Goal: Task Accomplishment & Management: Complete application form

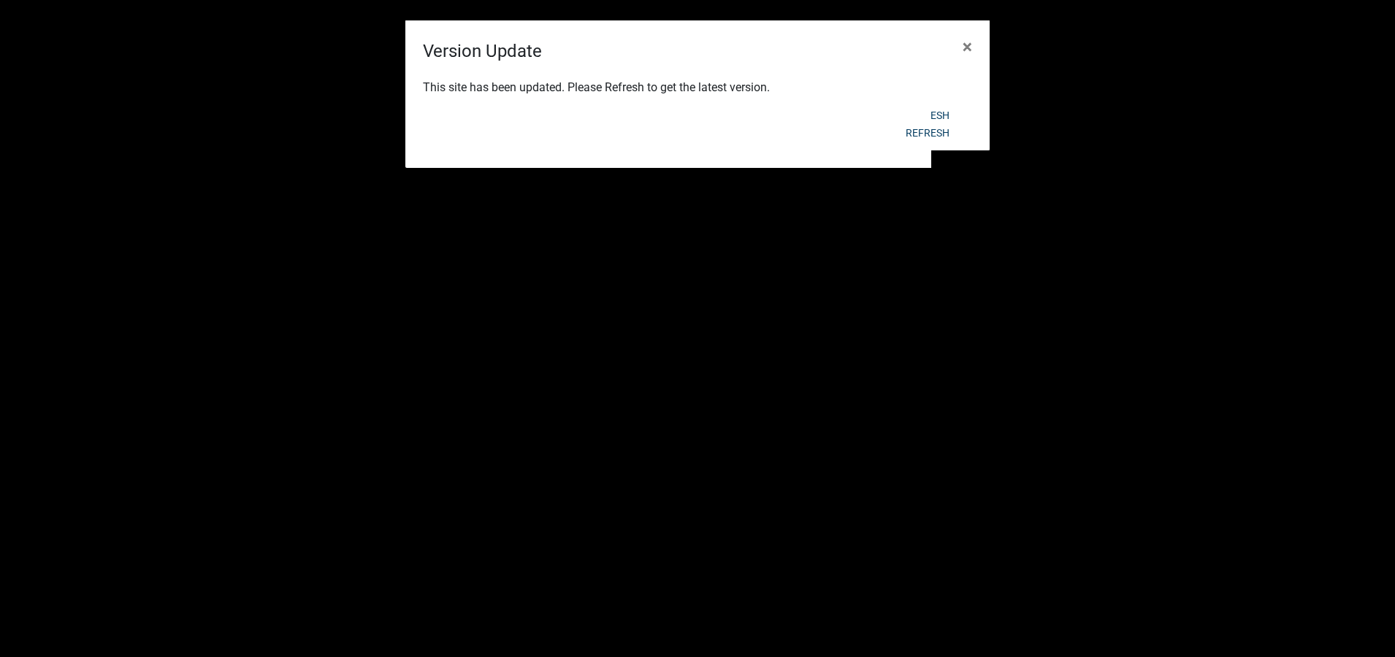
click at [933, 115] on div "Refresh" at bounding box center [793, 133] width 360 height 38
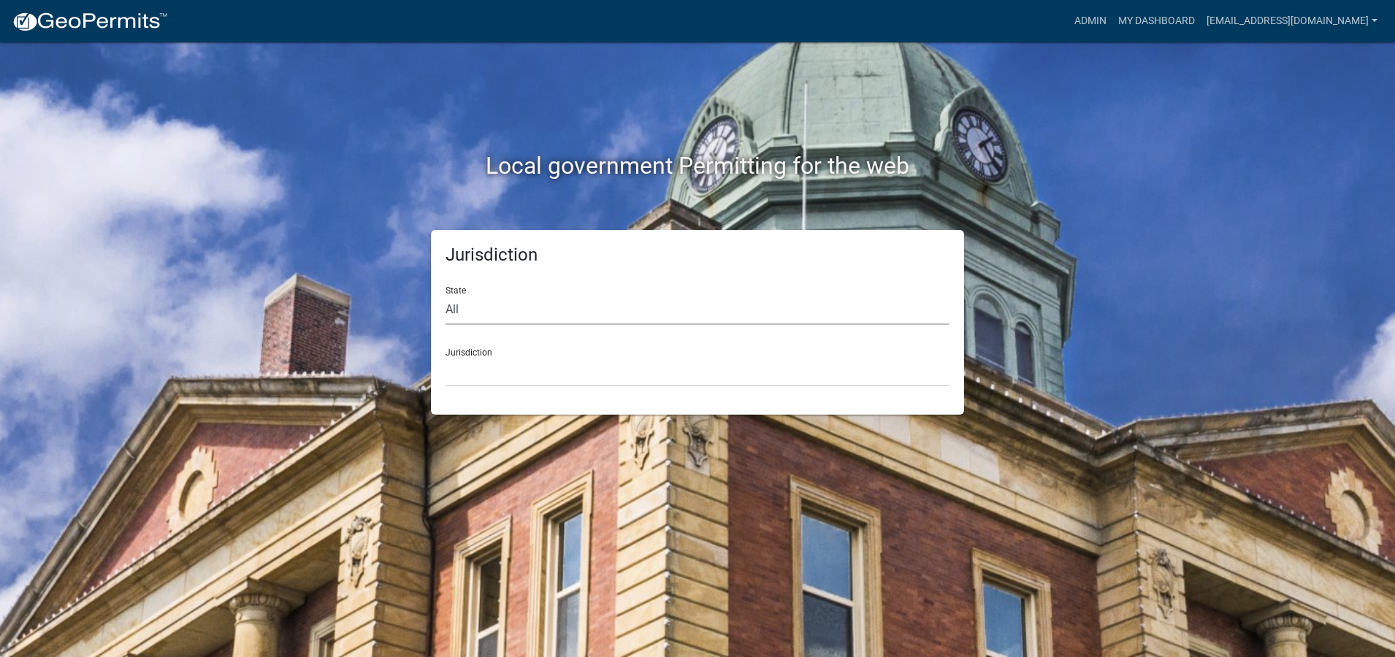
click at [453, 308] on select "All [US_STATE] [US_STATE] [US_STATE] [US_STATE] [US_STATE] [US_STATE] [US_STATE…" at bounding box center [698, 310] width 504 height 30
select select "[US_STATE]"
click at [446, 295] on select "All [US_STATE] [US_STATE] [US_STATE] [US_STATE] [US_STATE] [US_STATE] [US_STATE…" at bounding box center [698, 310] width 504 height 30
click at [472, 379] on select "City of [GEOGRAPHIC_DATA], [US_STATE] City of [GEOGRAPHIC_DATA], [US_STATE] Cit…" at bounding box center [698, 372] width 504 height 30
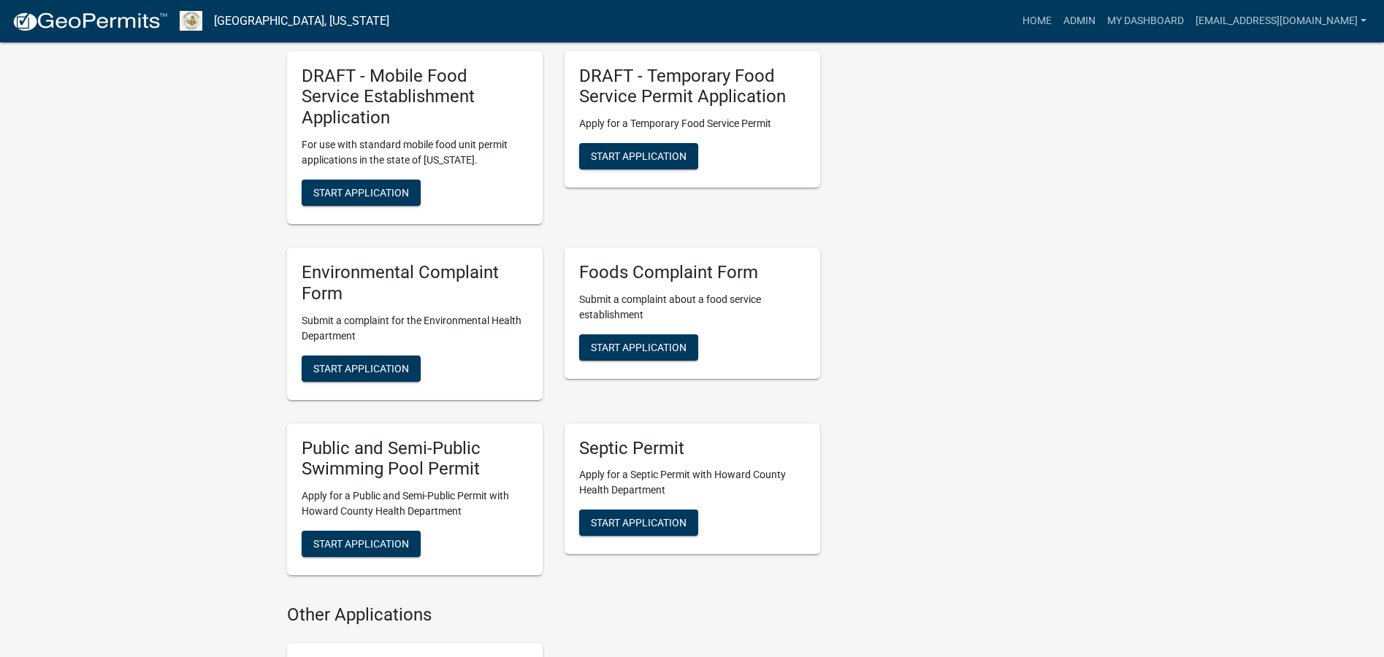
scroll to position [2191, 0]
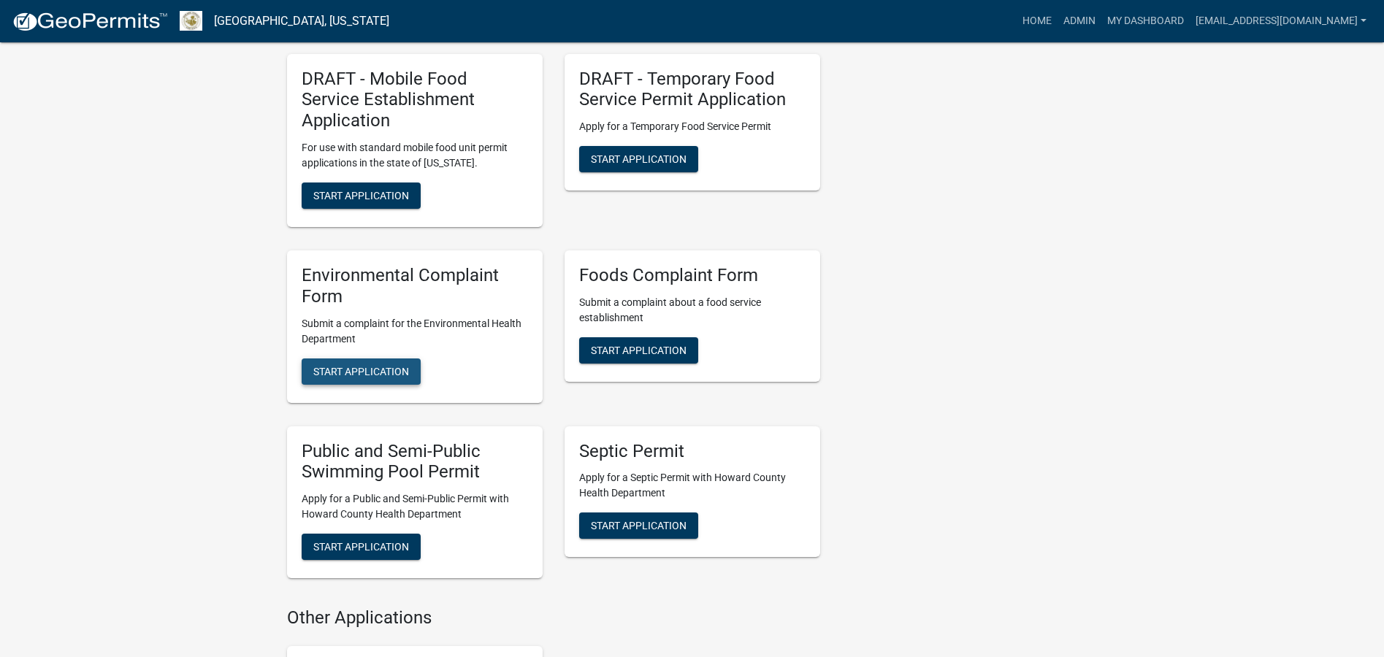
click at [359, 365] on span "Start Application" at bounding box center [361, 371] width 96 height 12
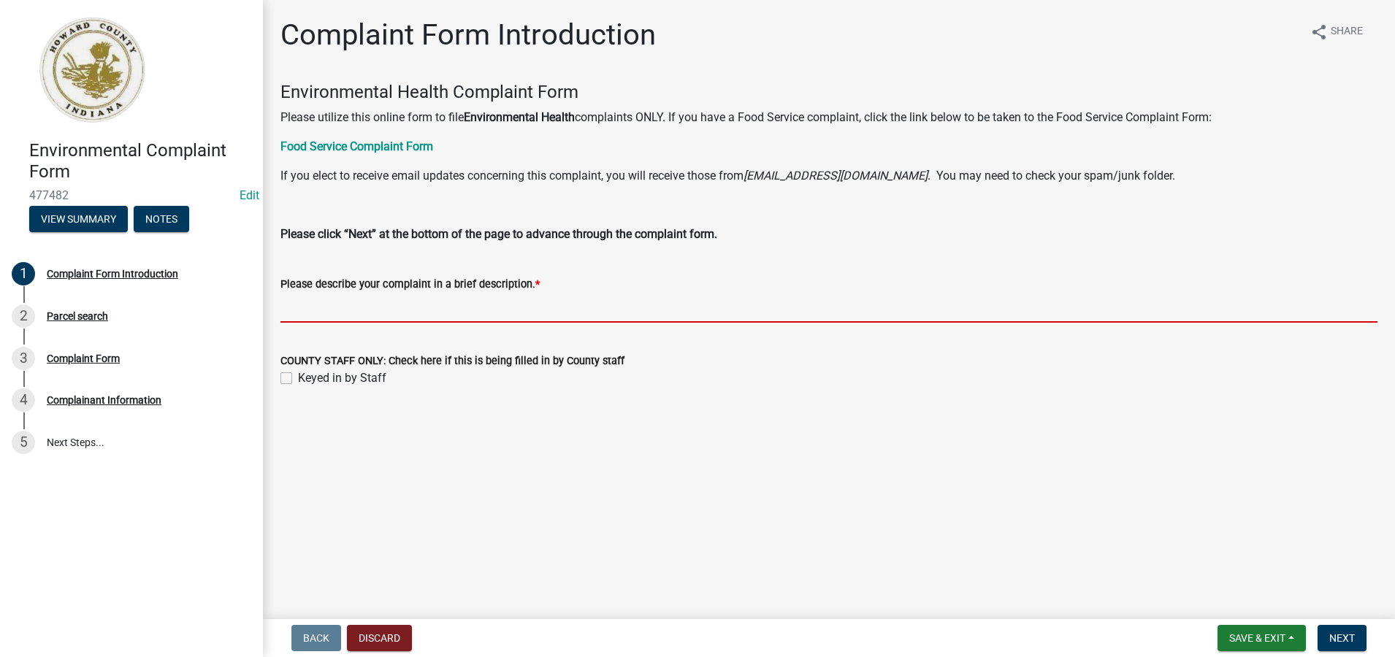
click at [307, 309] on input "Please describe your complaint in a brief description. *" at bounding box center [829, 308] width 1097 height 30
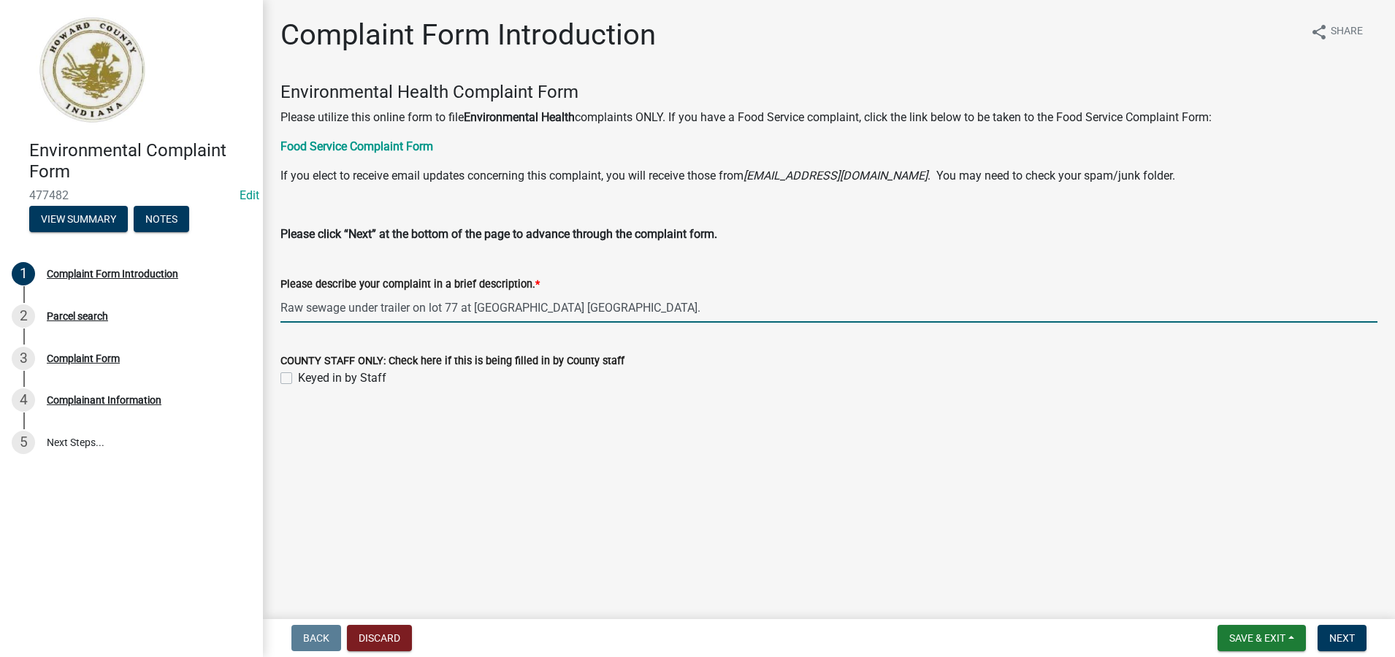
type input "Raw sewage under trailer on lot 77 at [GEOGRAPHIC_DATA] [GEOGRAPHIC_DATA]."
click at [298, 381] on label "Keyed in by Staff" at bounding box center [342, 379] width 88 height 18
click at [298, 379] on input "Keyed in by Staff" at bounding box center [302, 374] width 9 height 9
checkbox input "true"
drag, startPoint x: 676, startPoint y: 308, endPoint x: 281, endPoint y: 302, distance: 394.5
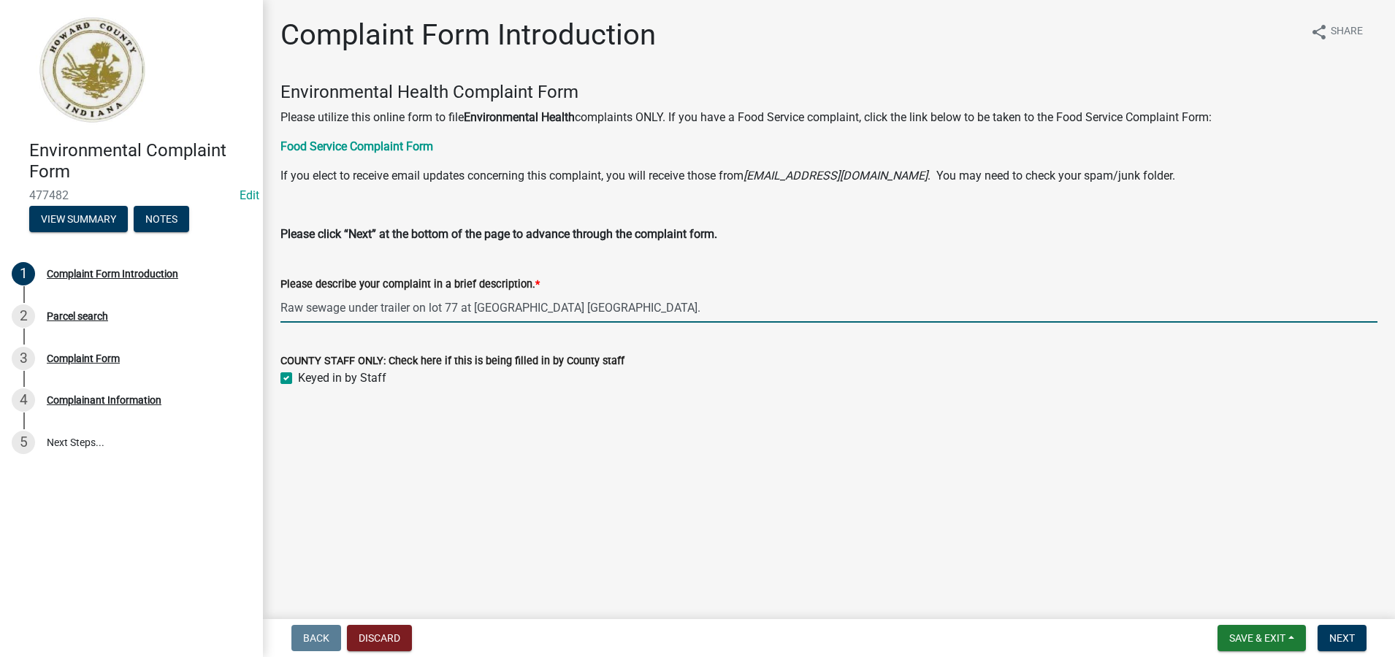
click at [281, 302] on input "Raw sewage under trailer on lot 77 at [GEOGRAPHIC_DATA] [GEOGRAPHIC_DATA]." at bounding box center [829, 308] width 1097 height 30
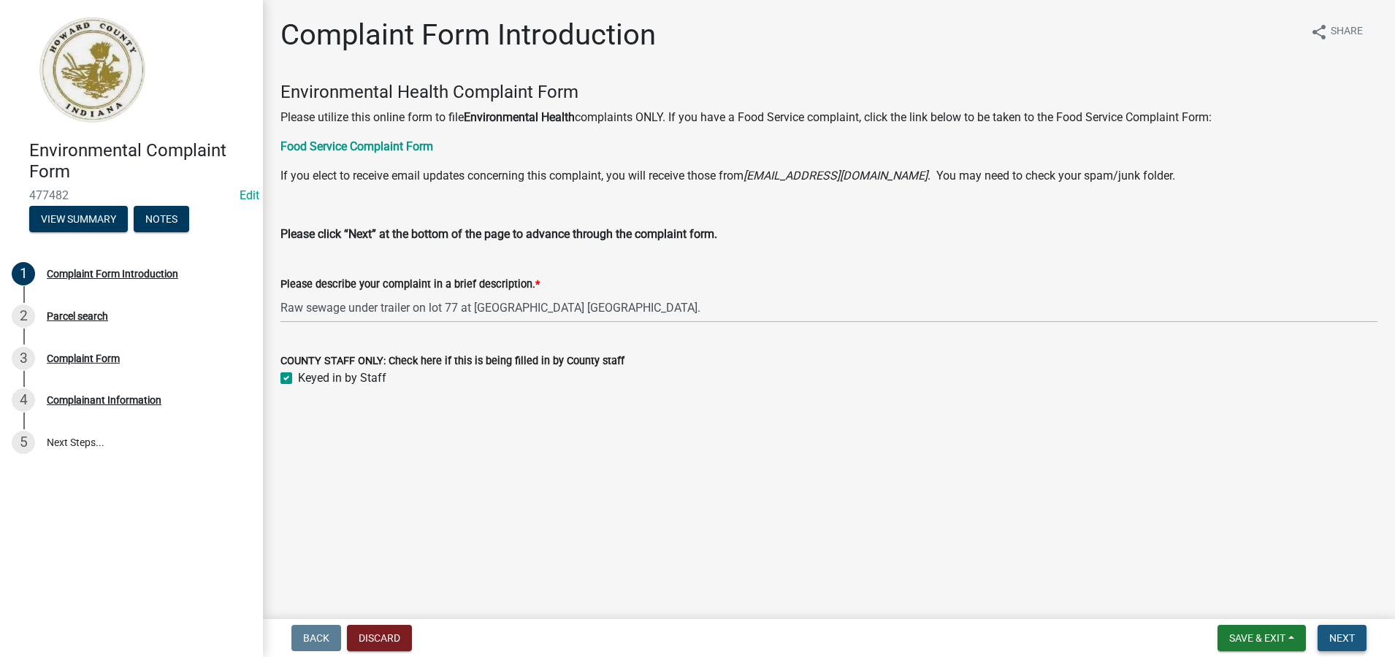
click at [1340, 638] on span "Next" at bounding box center [1342, 639] width 26 height 12
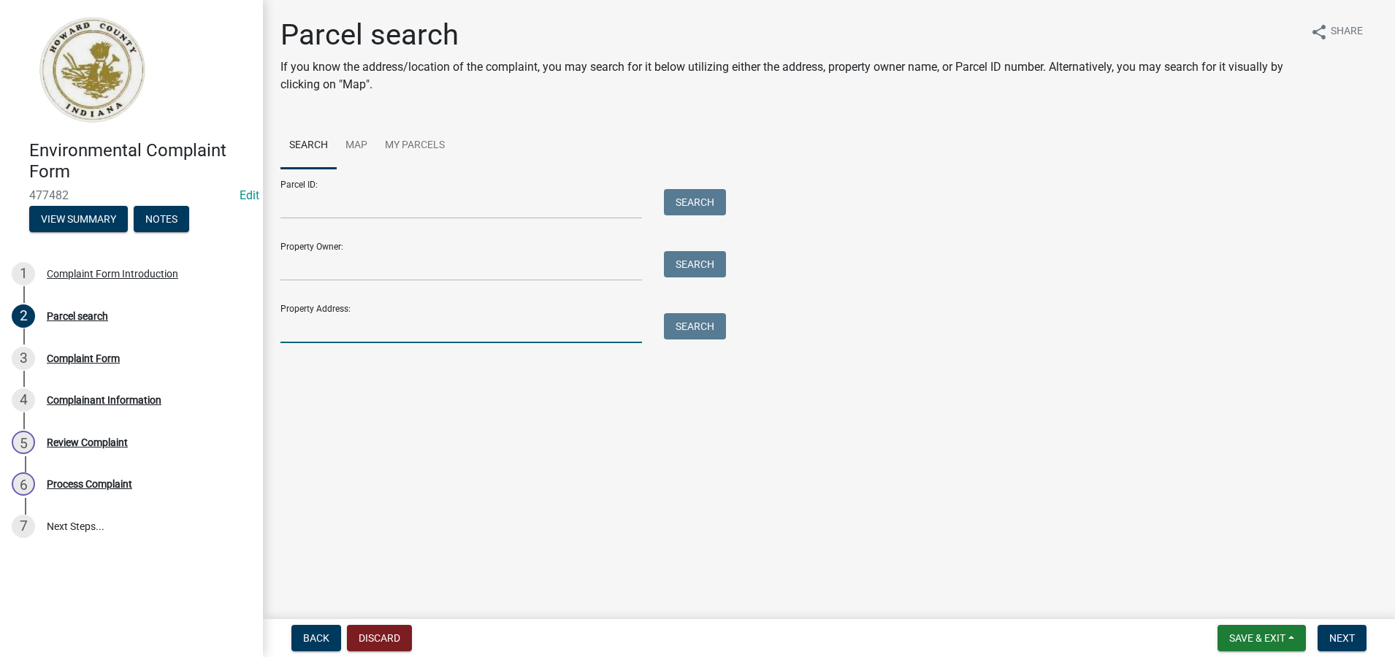
click at [284, 335] on input "Property Address:" at bounding box center [462, 328] width 362 height 30
type input "2700 n [US_STATE]"
click at [697, 327] on button "Search" at bounding box center [695, 326] width 62 height 26
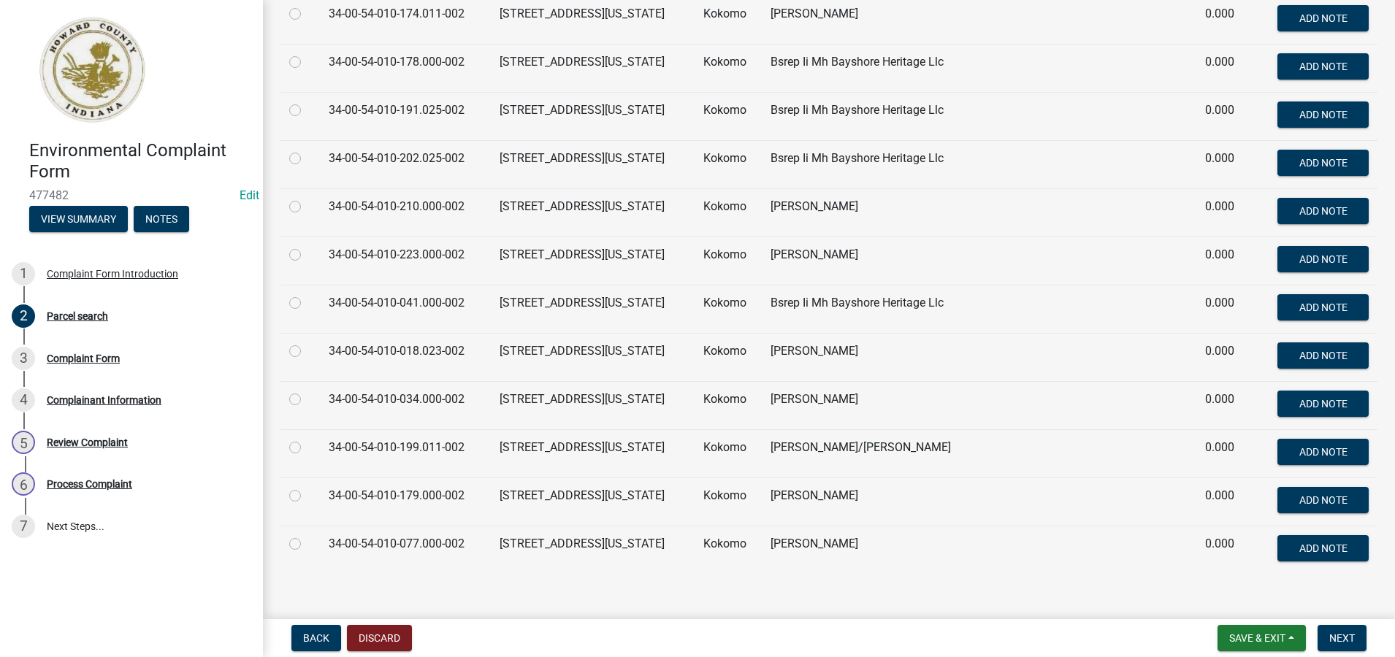
scroll to position [7662, 0]
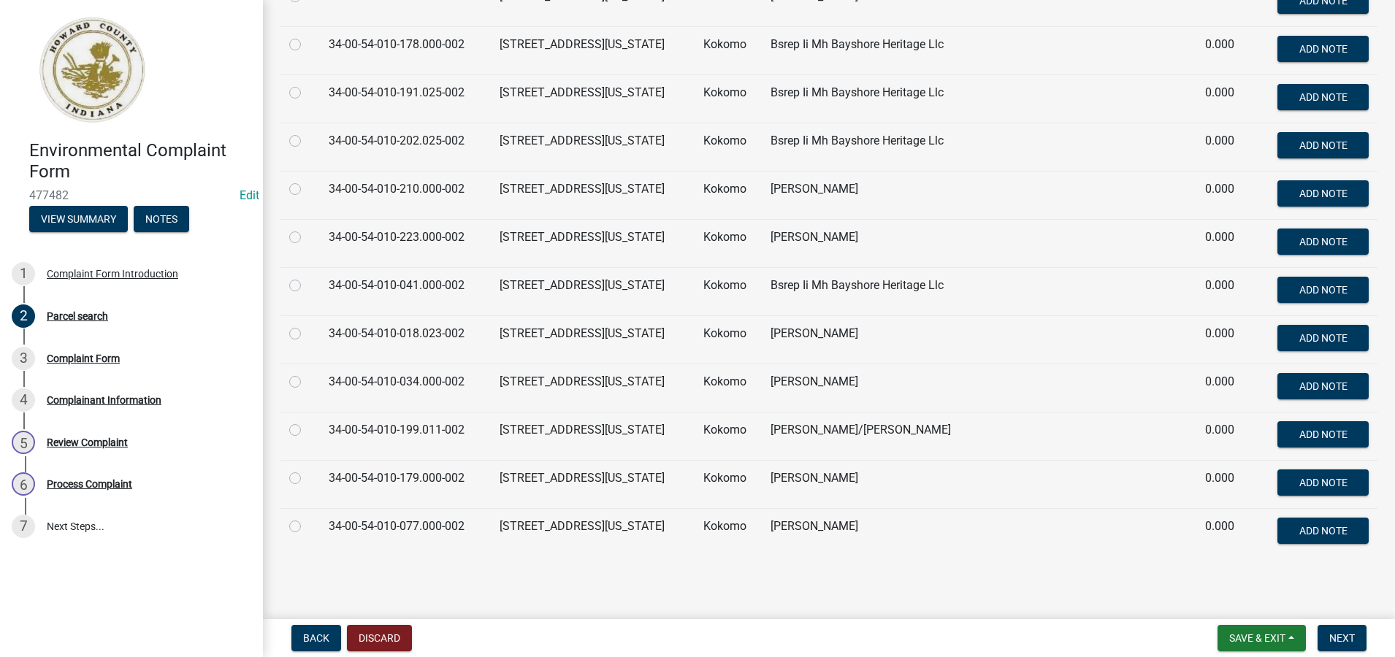
click at [307, 518] on label at bounding box center [307, 518] width 0 height 0
click at [307, 527] on input "radio" at bounding box center [311, 522] width 9 height 9
radio input "true"
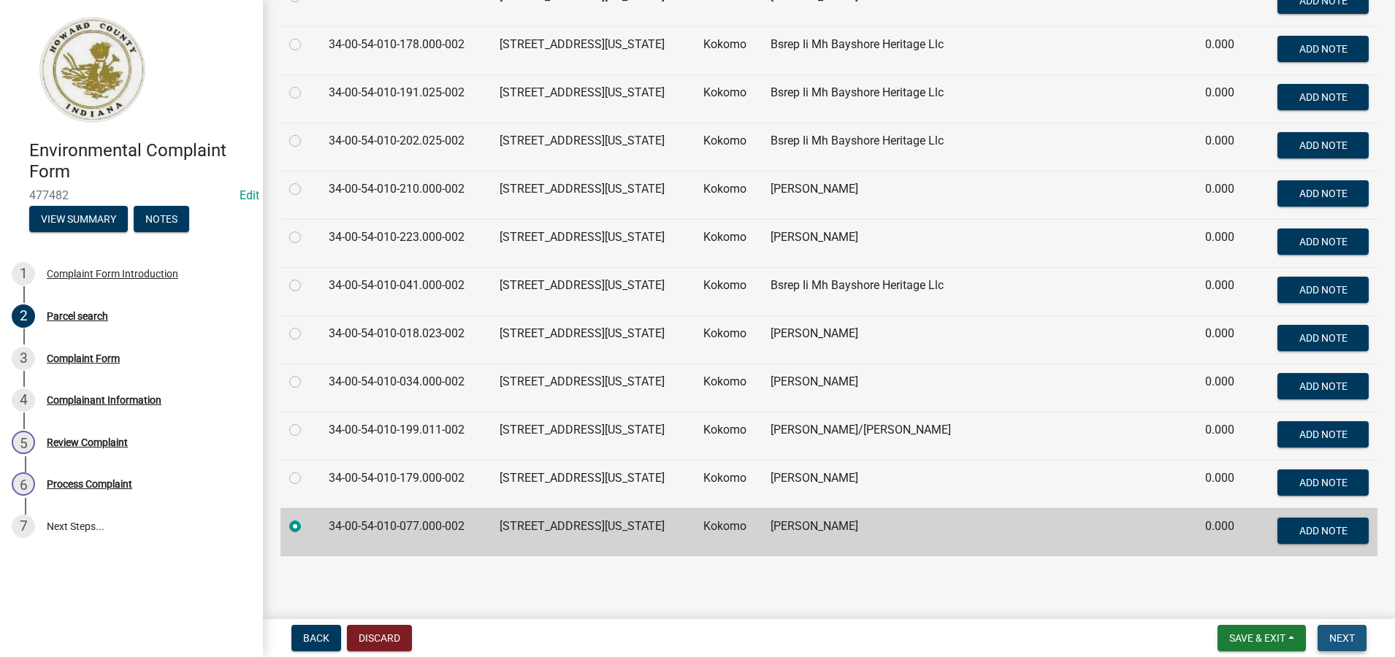
click at [1346, 641] on span "Next" at bounding box center [1342, 639] width 26 height 12
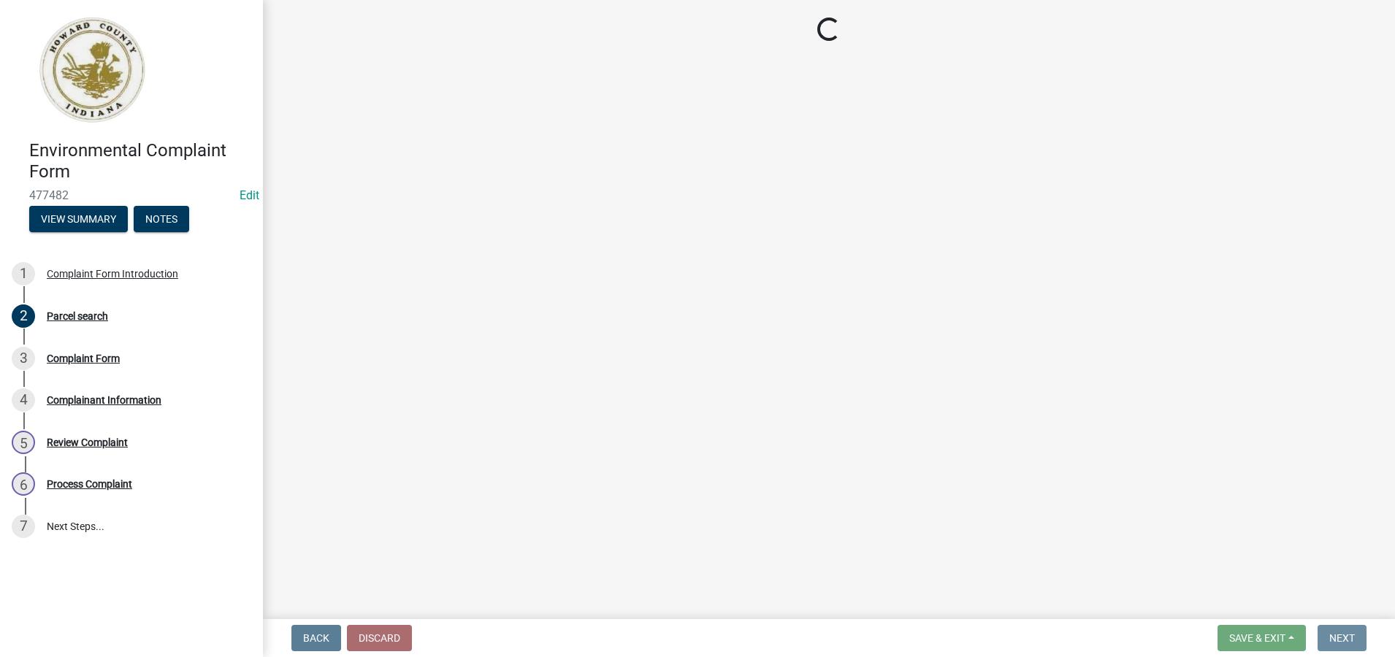
scroll to position [0, 0]
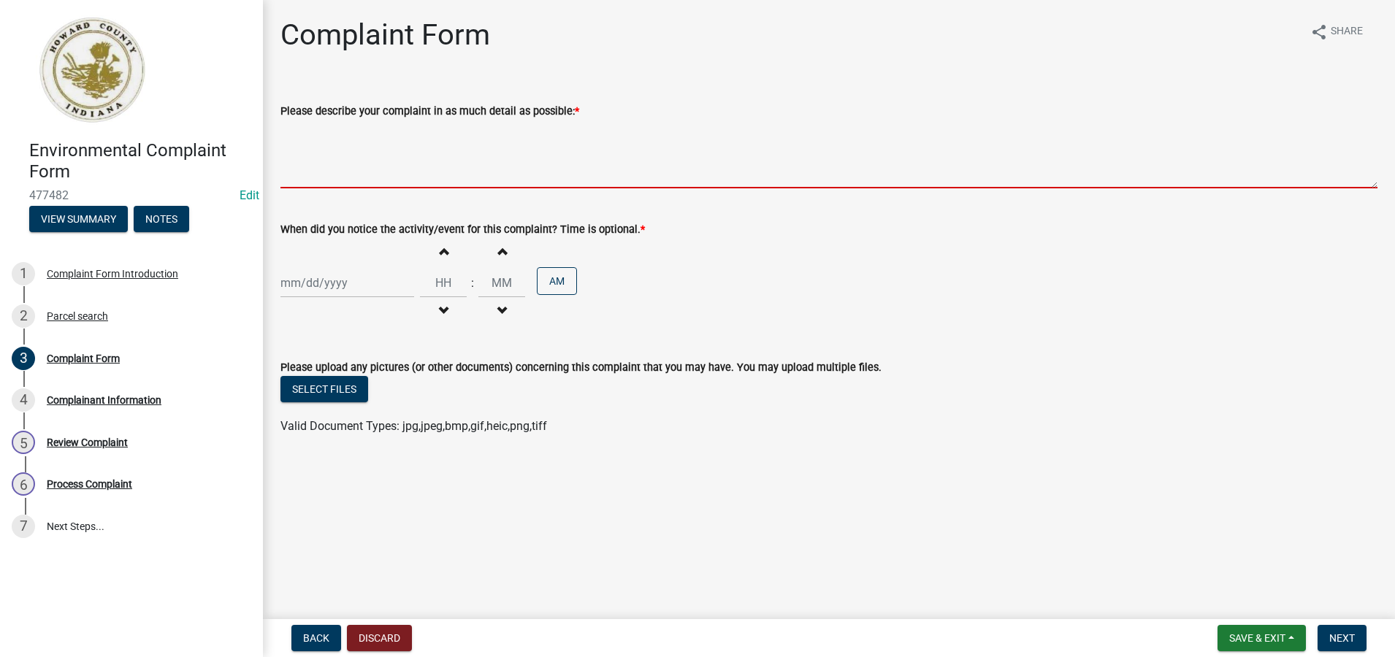
click at [328, 176] on textarea "Please describe your complaint in as much detail as possible: *" at bounding box center [829, 154] width 1097 height 69
paste textarea "Raw sewage under trailer on lot 77 at [GEOGRAPHIC_DATA] [GEOGRAPHIC_DATA]."
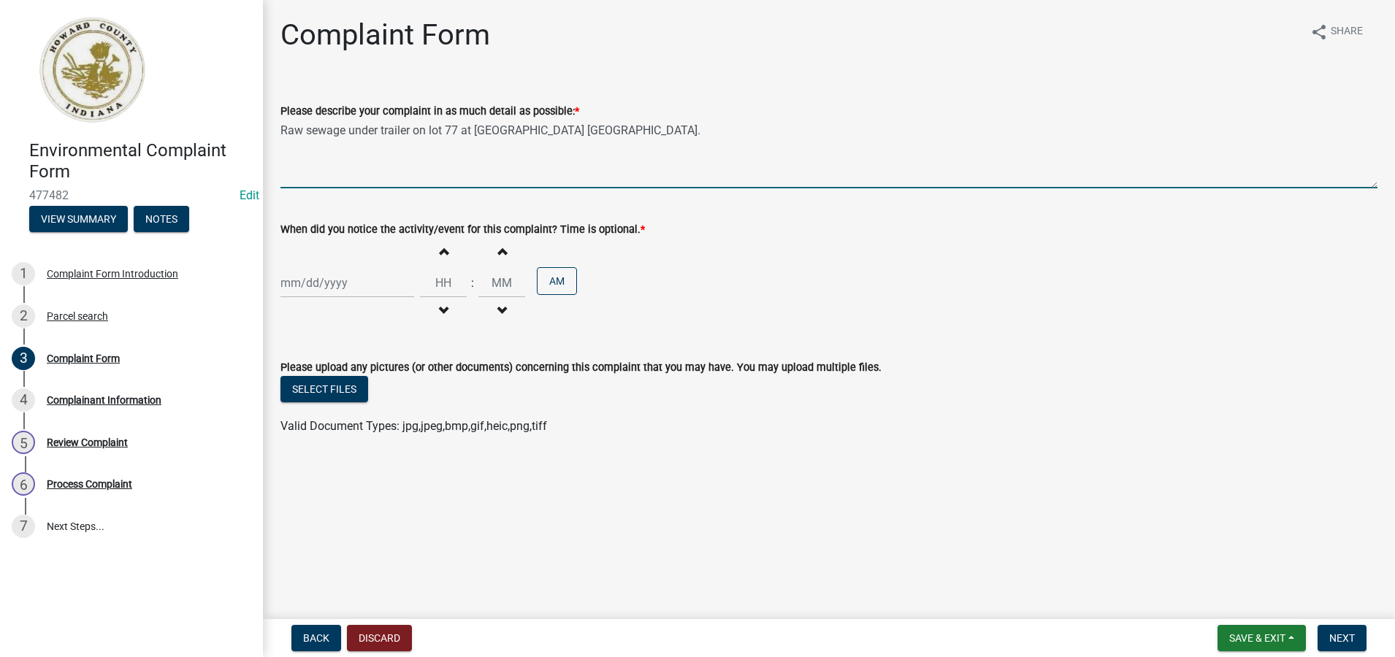
type textarea "Raw sewage under trailer on lot 77 at [GEOGRAPHIC_DATA] [GEOGRAPHIC_DATA]."
click at [308, 274] on div at bounding box center [348, 283] width 134 height 30
select select "9"
select select "2025"
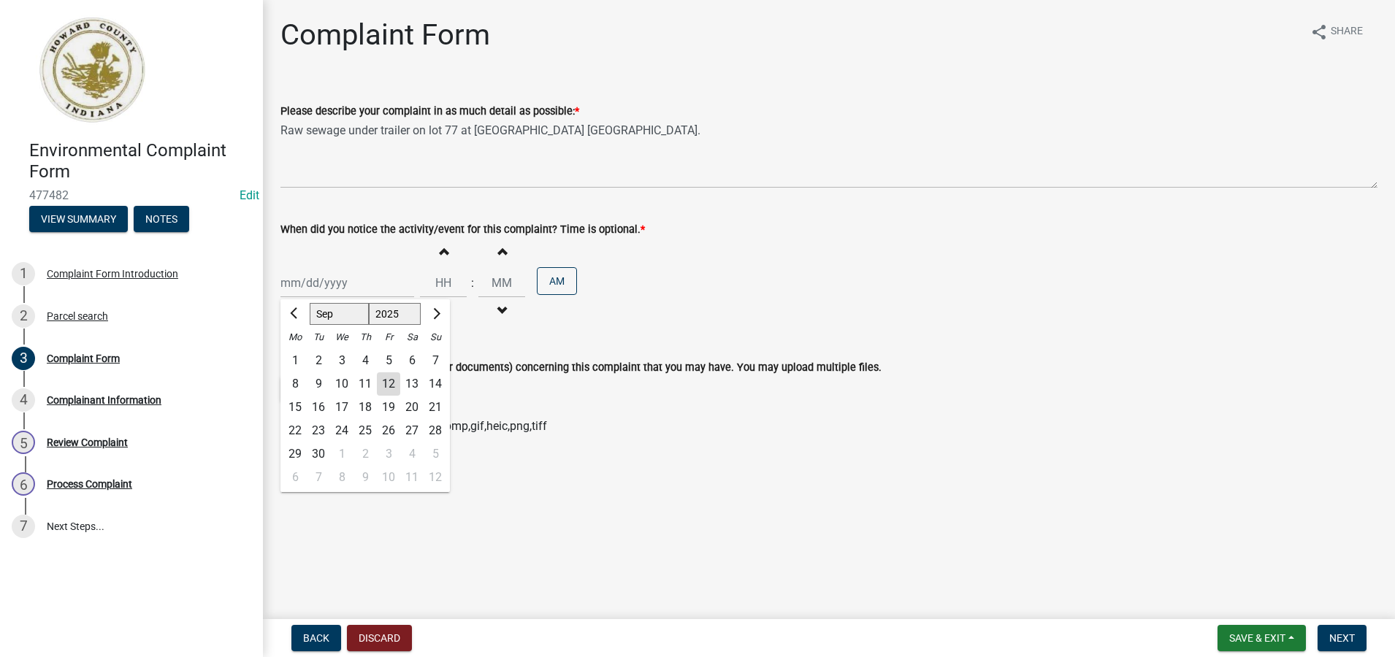
click at [341, 384] on div "10" at bounding box center [341, 384] width 23 height 23
type input "[DATE]"
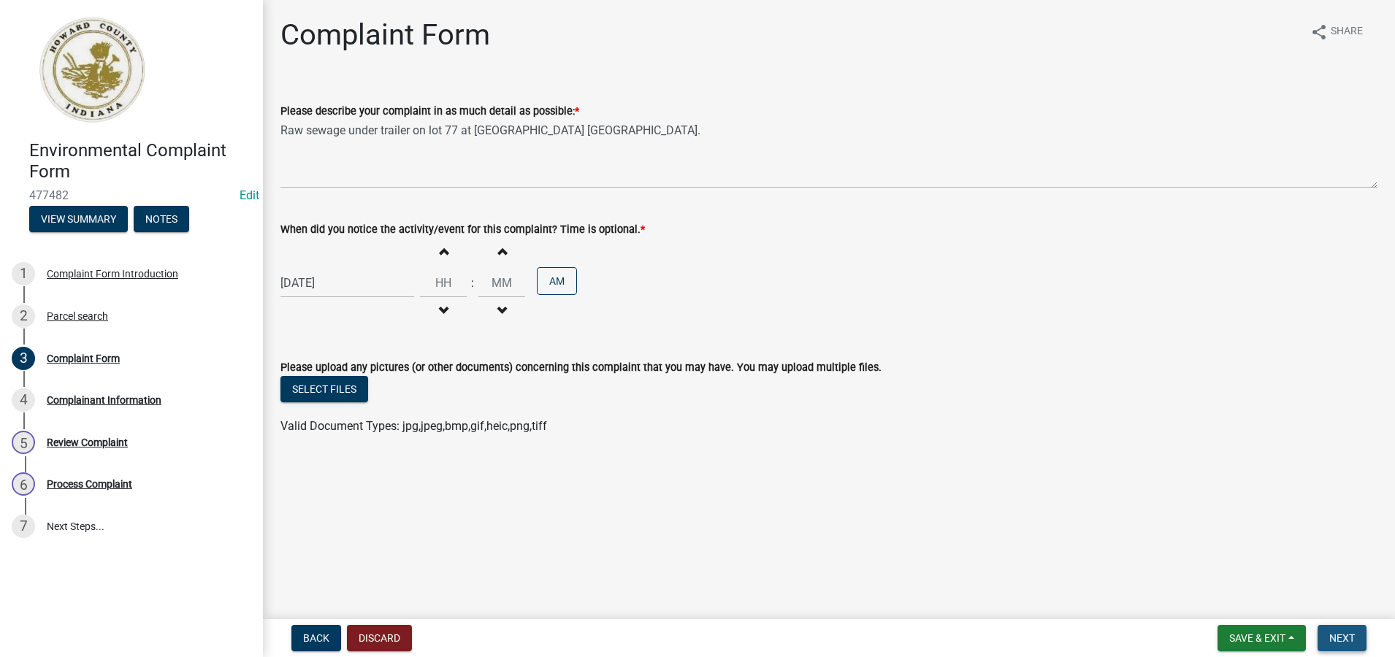
click at [1344, 638] on span "Next" at bounding box center [1342, 639] width 26 height 12
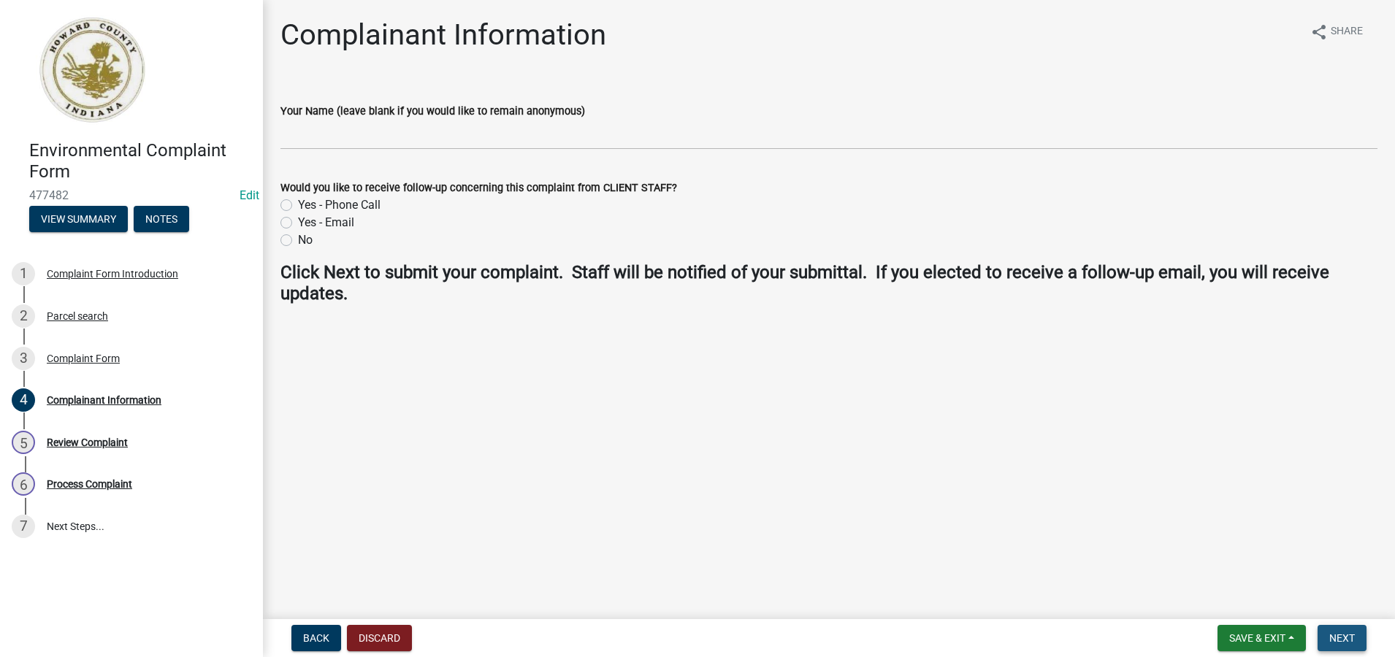
click at [1338, 636] on span "Next" at bounding box center [1342, 639] width 26 height 12
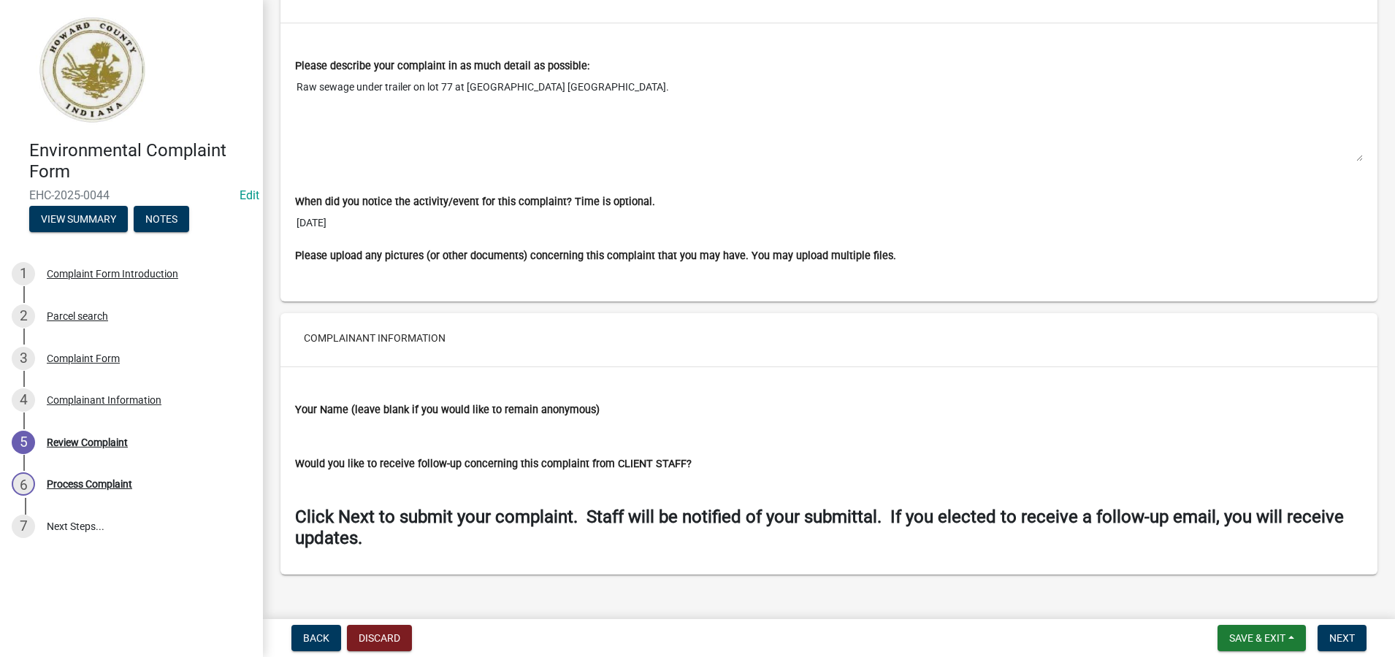
scroll to position [1076, 0]
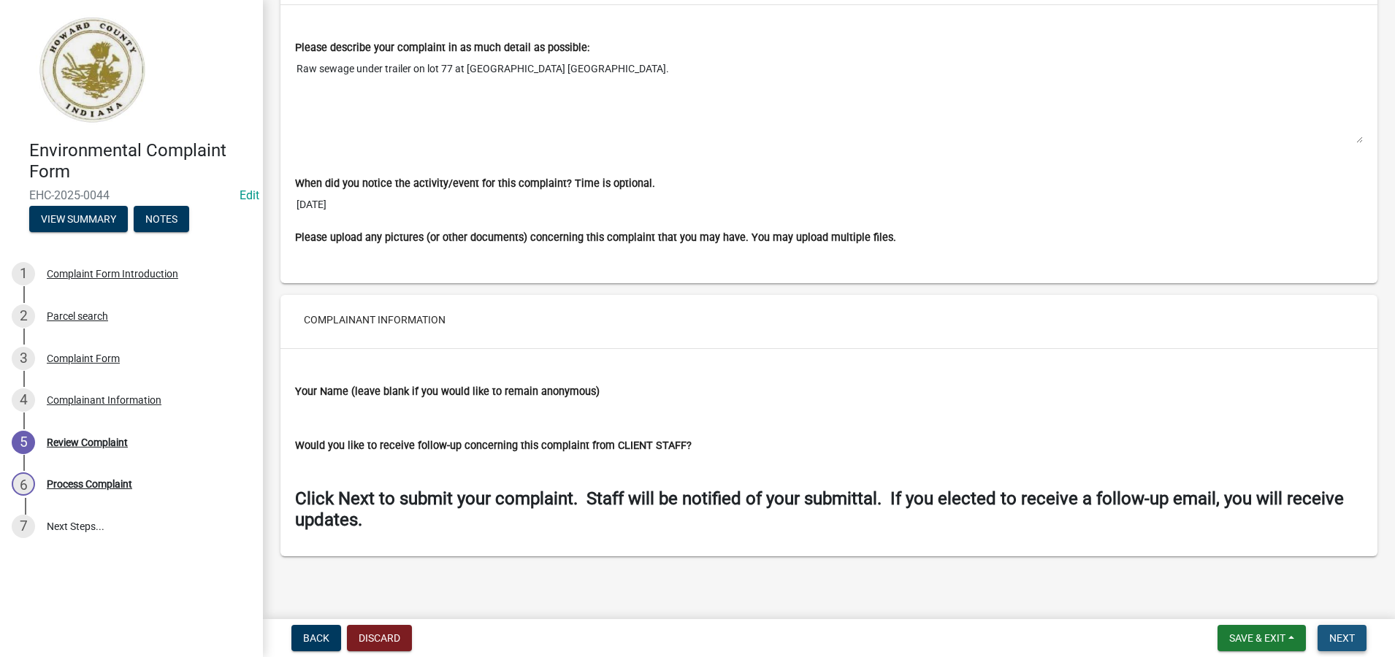
click at [1346, 638] on span "Next" at bounding box center [1342, 639] width 26 height 12
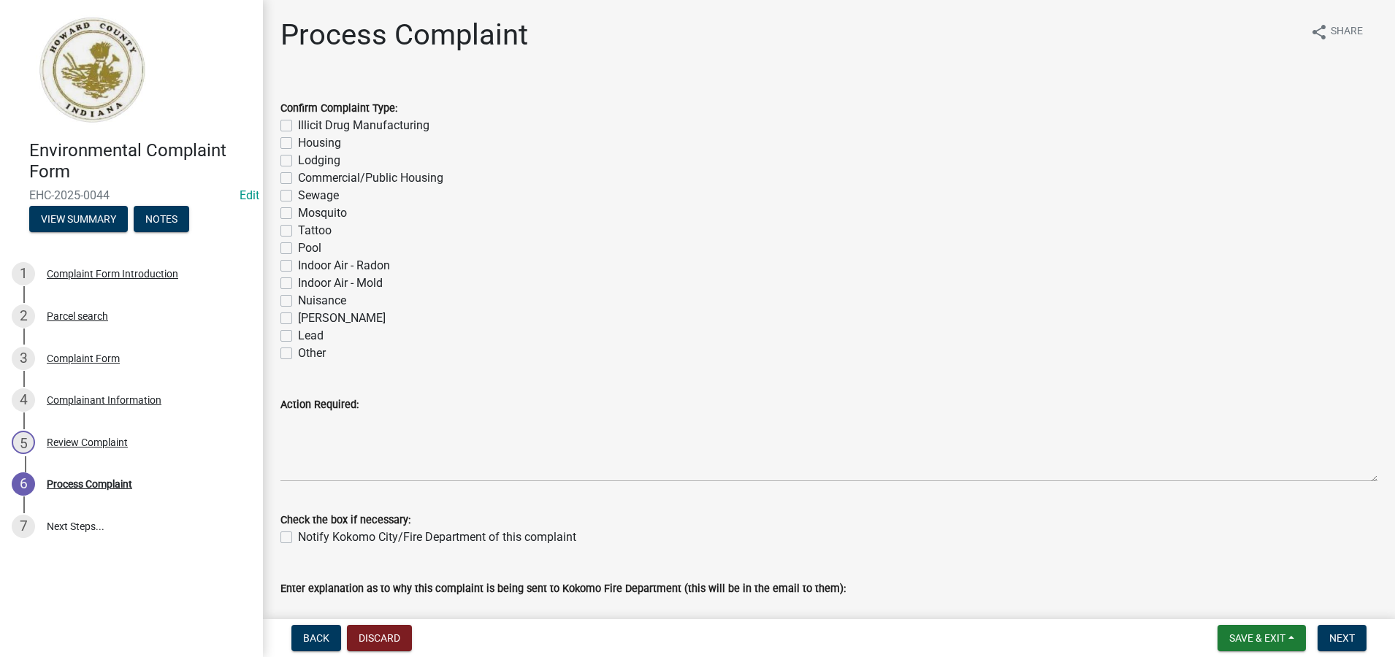
click at [298, 195] on label "Sewage" at bounding box center [318, 196] width 41 height 18
click at [298, 195] on input "Sewage" at bounding box center [302, 191] width 9 height 9
checkbox input "true"
checkbox input "false"
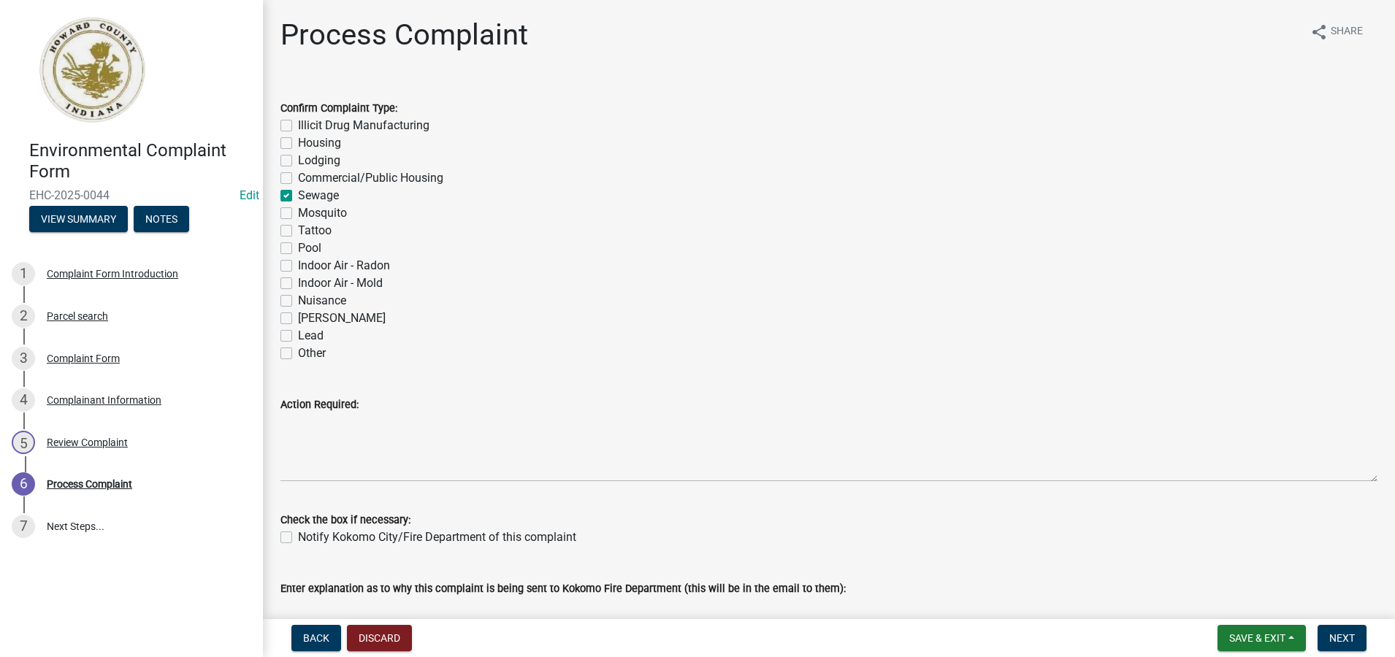
checkbox input "false"
checkbox input "true"
checkbox input "false"
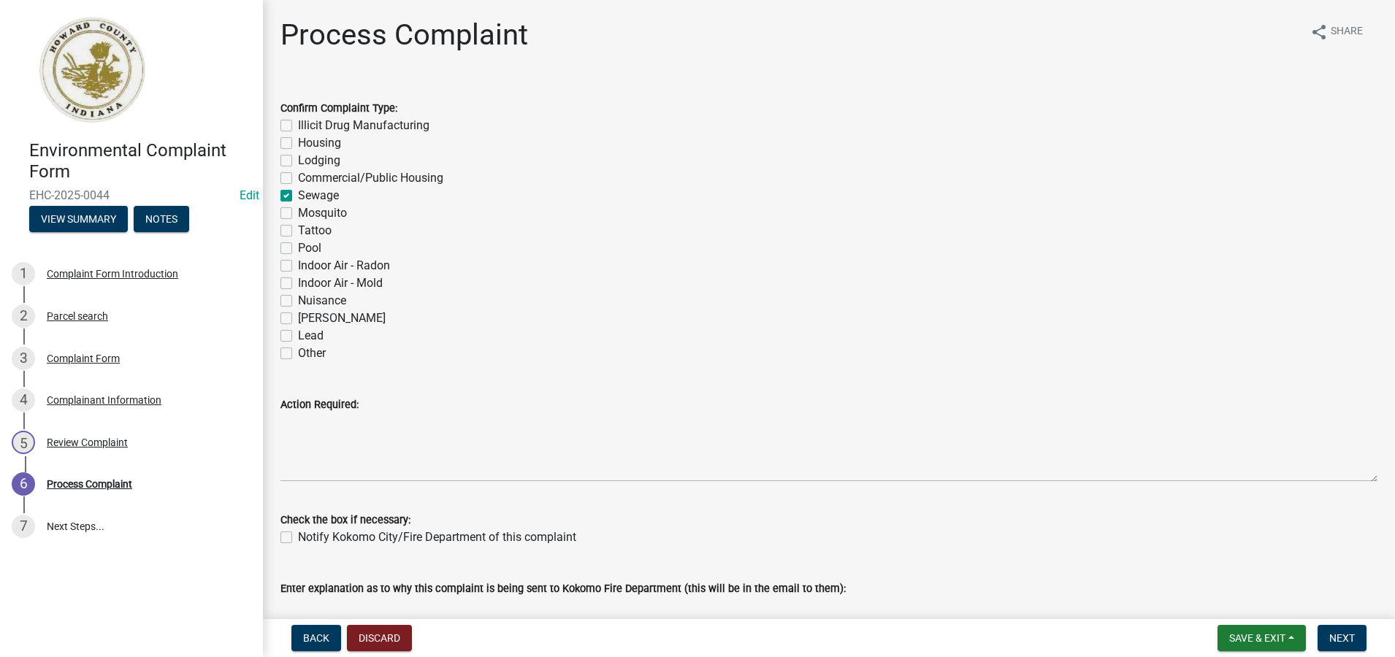
checkbox input "false"
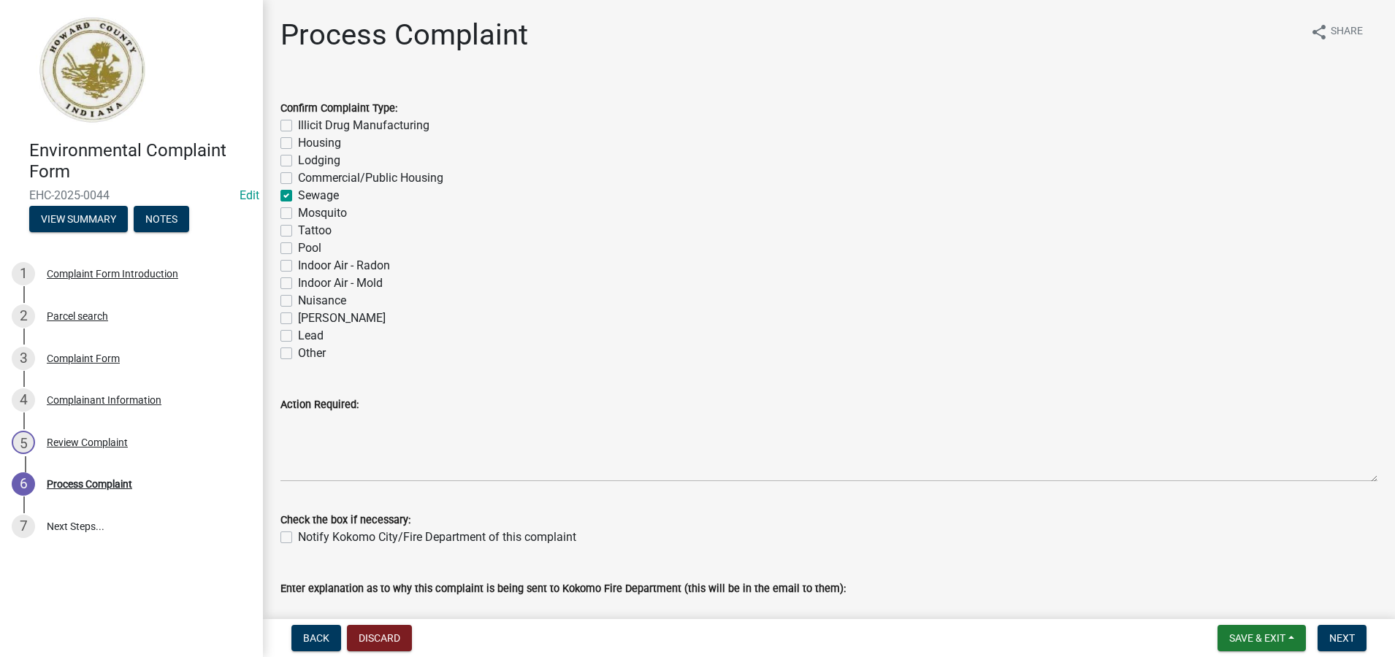
checkbox input "false"
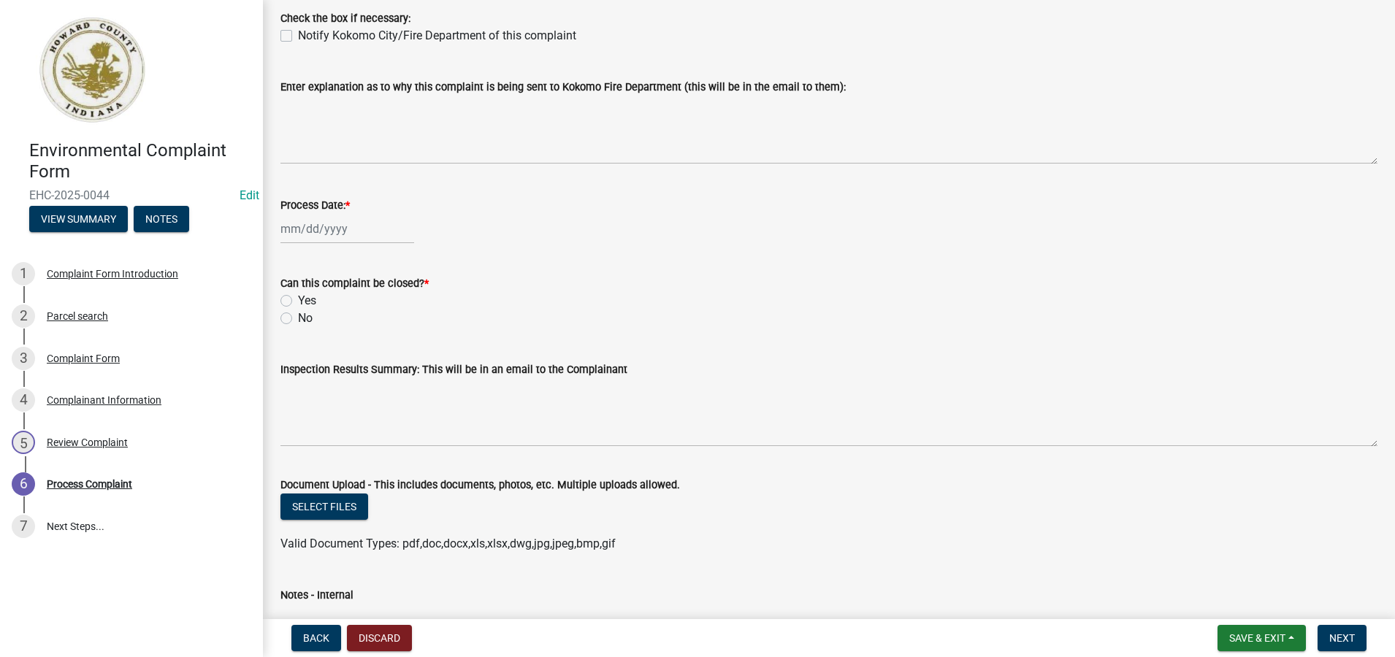
scroll to position [511, 0]
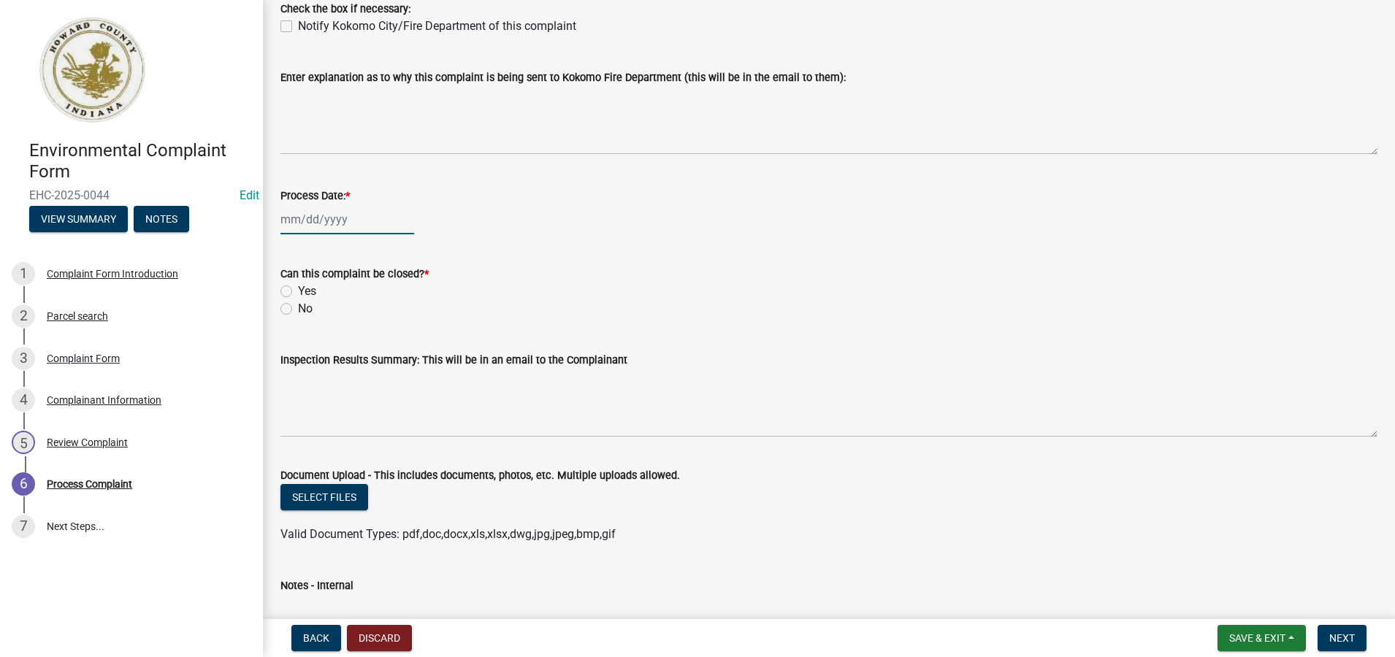
click at [338, 215] on div at bounding box center [348, 220] width 134 height 30
select select "9"
select select "2025"
click at [392, 317] on div "12" at bounding box center [388, 320] width 23 height 23
type input "[DATE]"
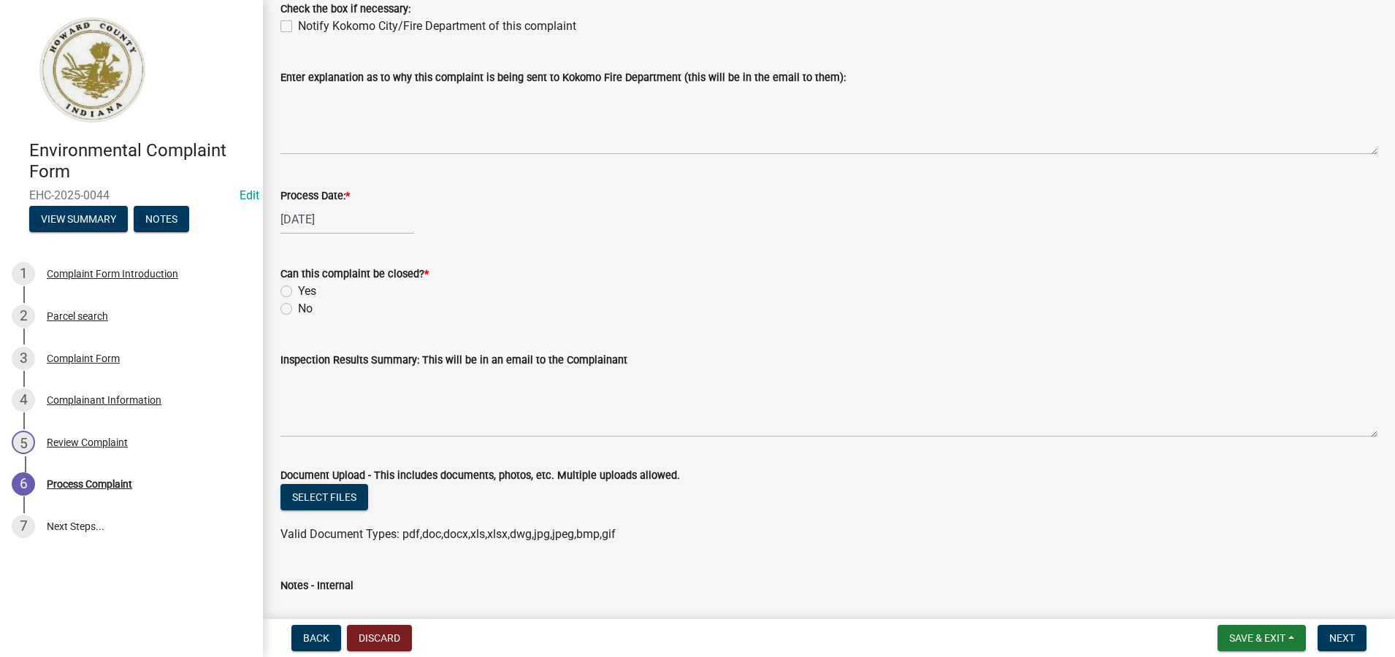
click at [298, 311] on label "No" at bounding box center [305, 309] width 15 height 18
click at [298, 310] on input "No" at bounding box center [302, 304] width 9 height 9
radio input "true"
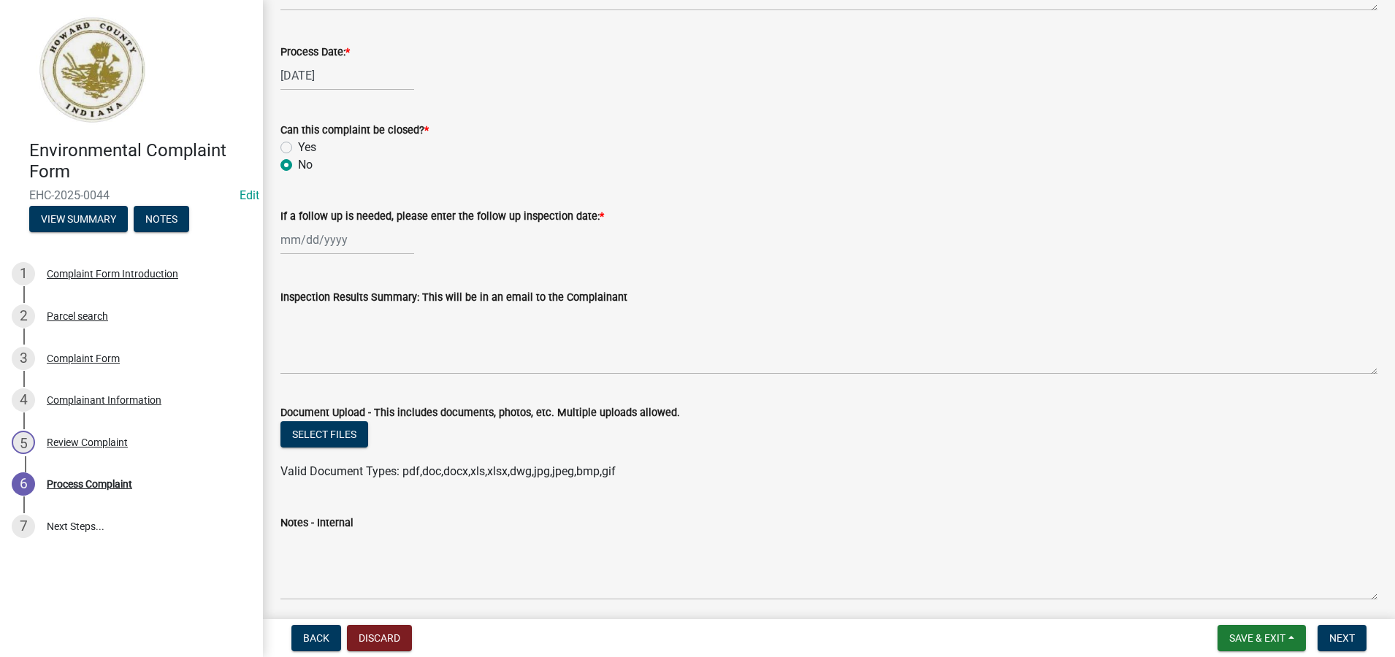
scroll to position [711, 0]
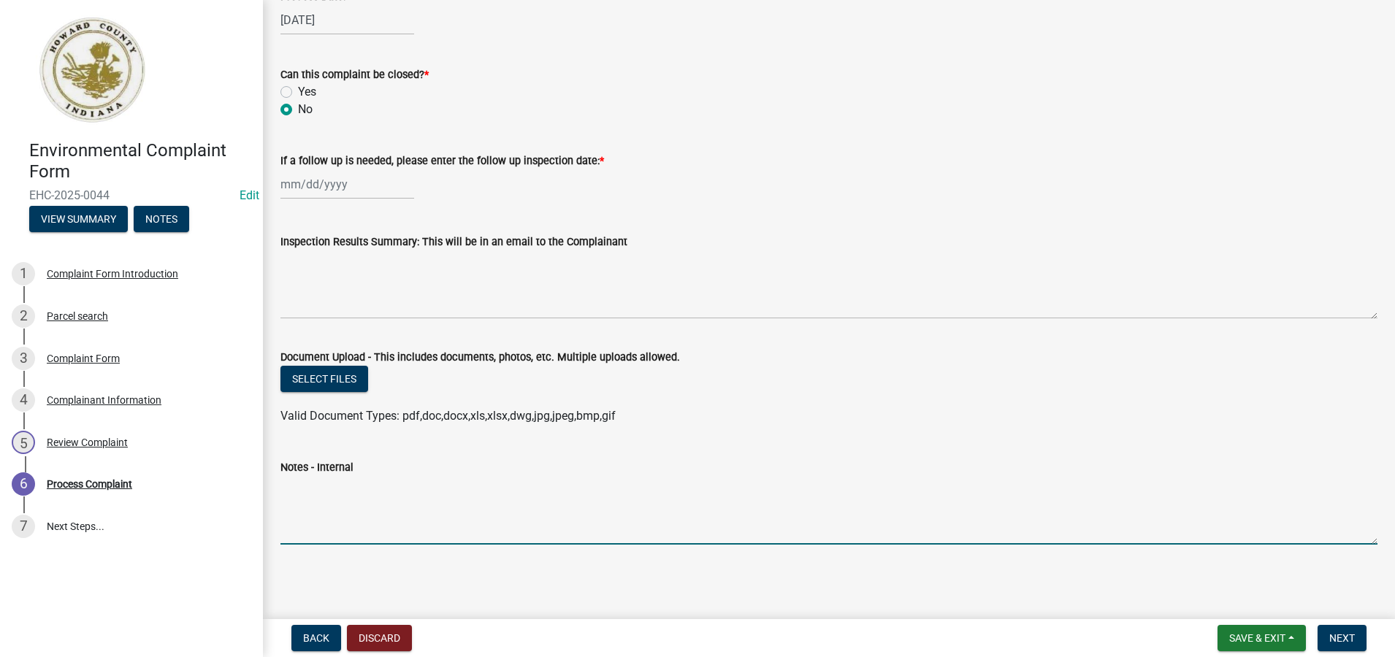
click at [284, 500] on textarea "Notes - Internal" at bounding box center [829, 510] width 1097 height 69
click at [940, 485] on textarea "***[DATE]- Caller reported possible sewage discharge on ground under trailer on…" at bounding box center [829, 510] width 1097 height 69
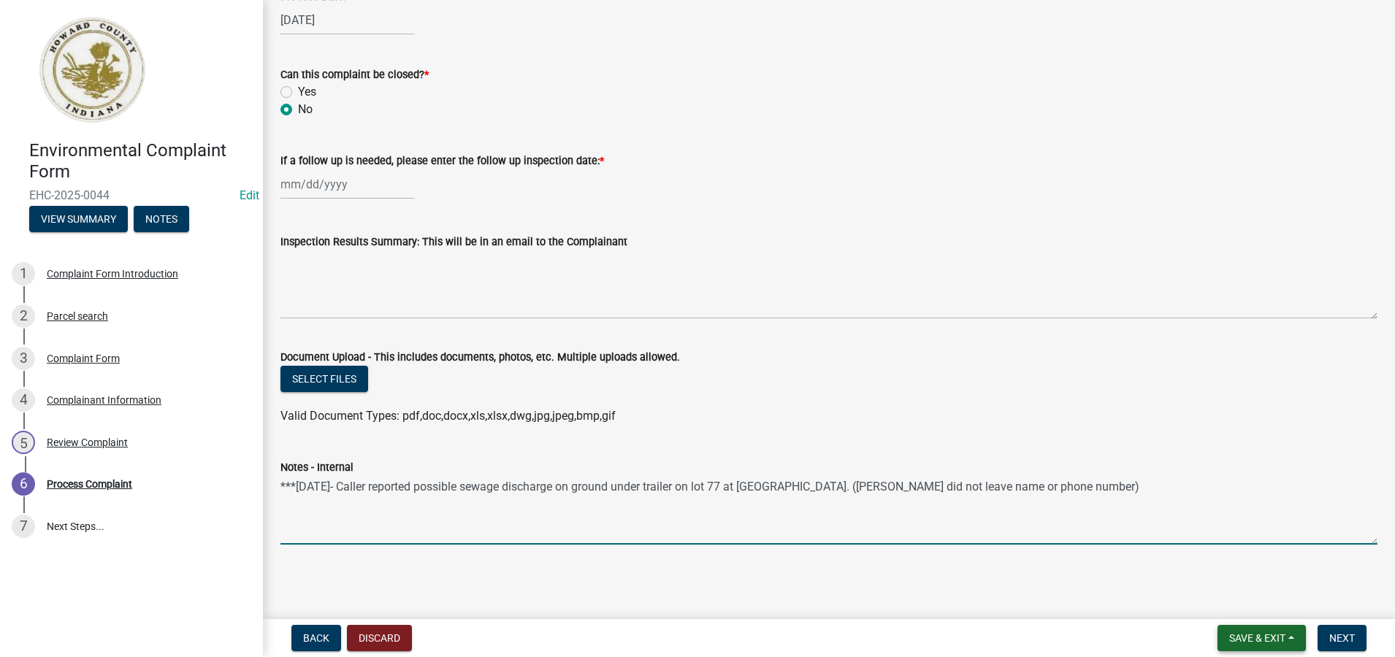
type textarea "***[DATE]- Caller reported possible sewage discharge on ground under trailer on…"
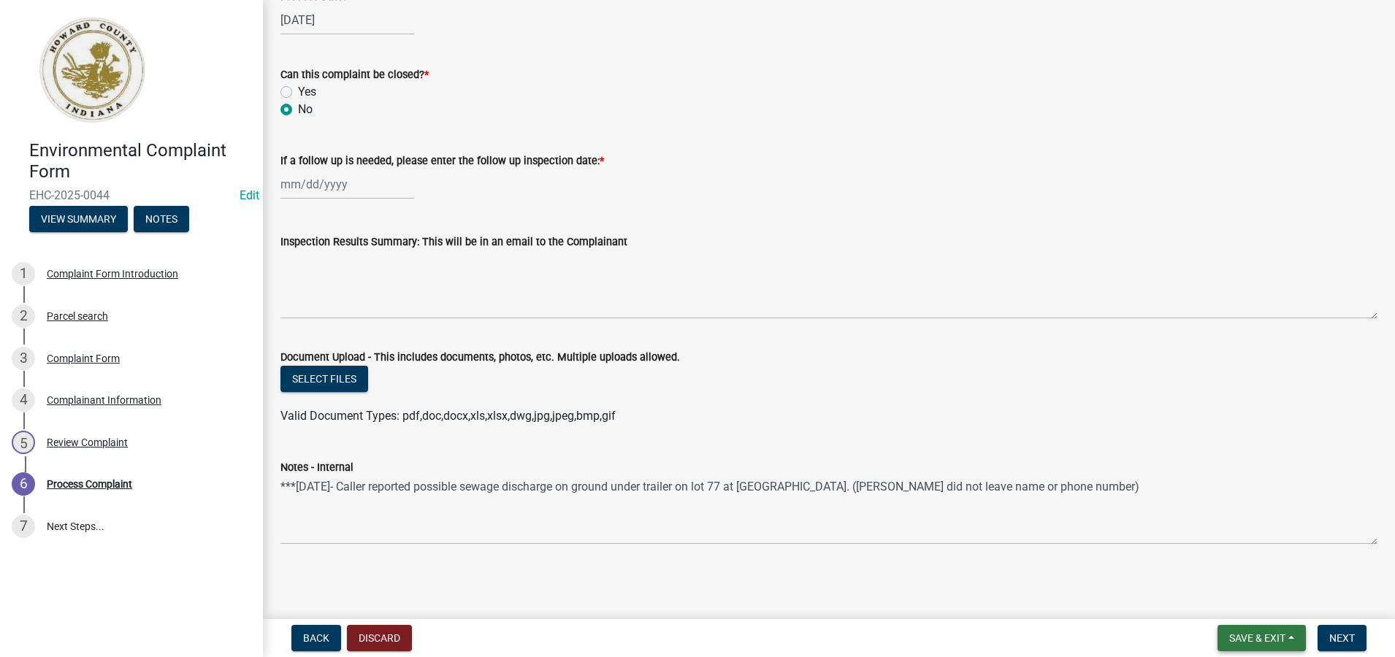
click at [1261, 633] on span "Save & Exit" at bounding box center [1257, 639] width 56 height 12
click at [1248, 601] on button "Save & Exit" at bounding box center [1247, 600] width 117 height 35
